Goal: Task Accomplishment & Management: Manage account settings

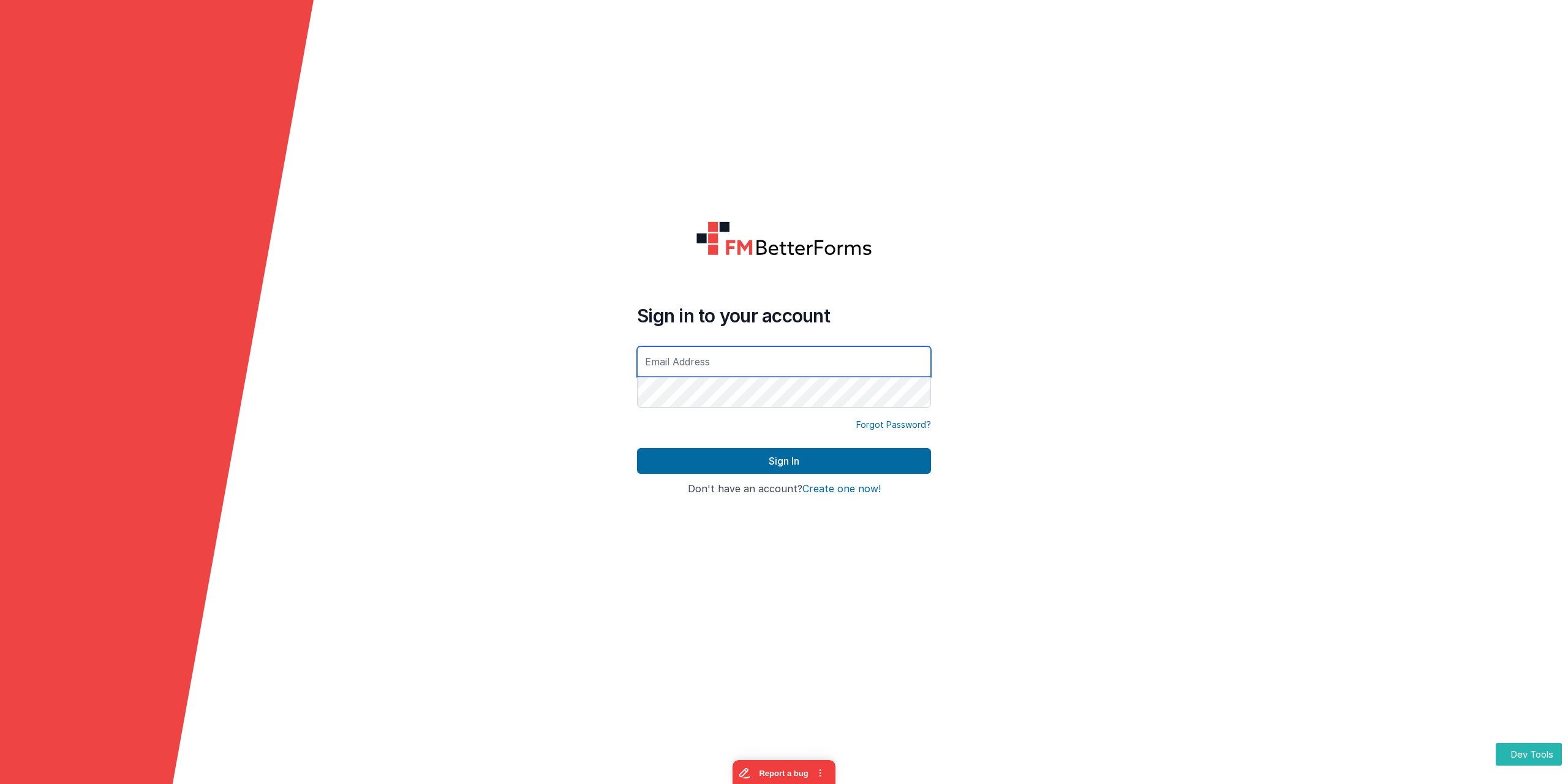
type input "[EMAIL_ADDRESS][DOMAIN_NAME]"
click at [458, 423] on form "Sign in to your account [EMAIL_ADDRESS][DOMAIN_NAME] Forgot Password? Sign In S…" at bounding box center [784, 392] width 1568 height 784
